Goal: Task Accomplishment & Management: Complete application form

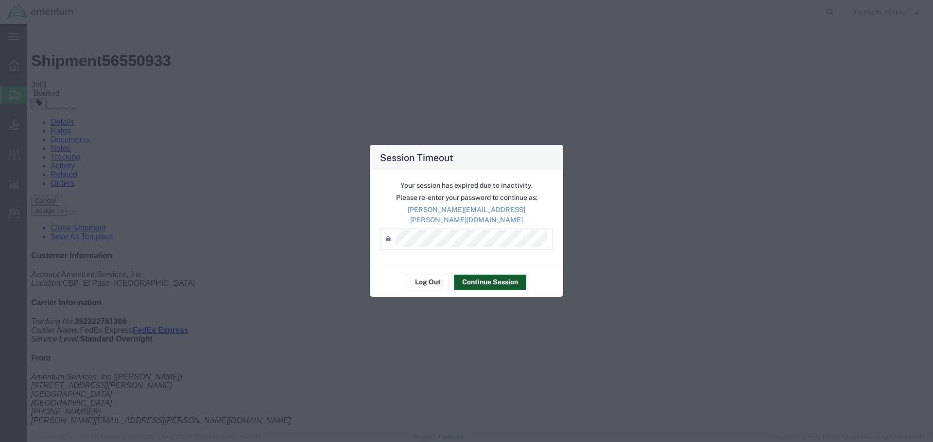
click at [463, 278] on button "Continue Session" at bounding box center [490, 283] width 72 height 16
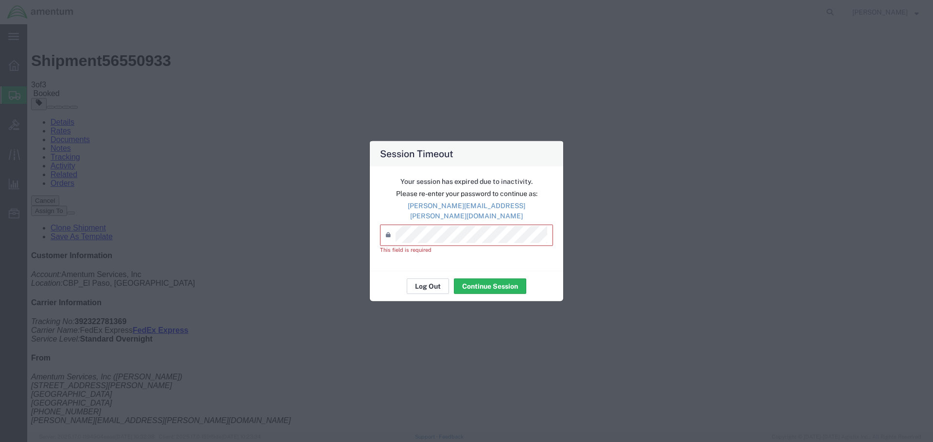
click at [432, 279] on button "Log Out" at bounding box center [428, 287] width 42 height 16
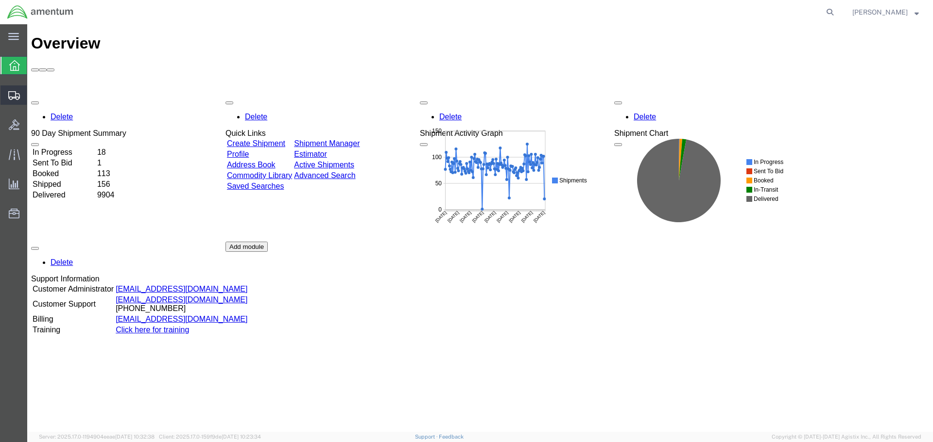
click at [0, 0] on span "Create Shipment" at bounding box center [0, 0] width 0 height 0
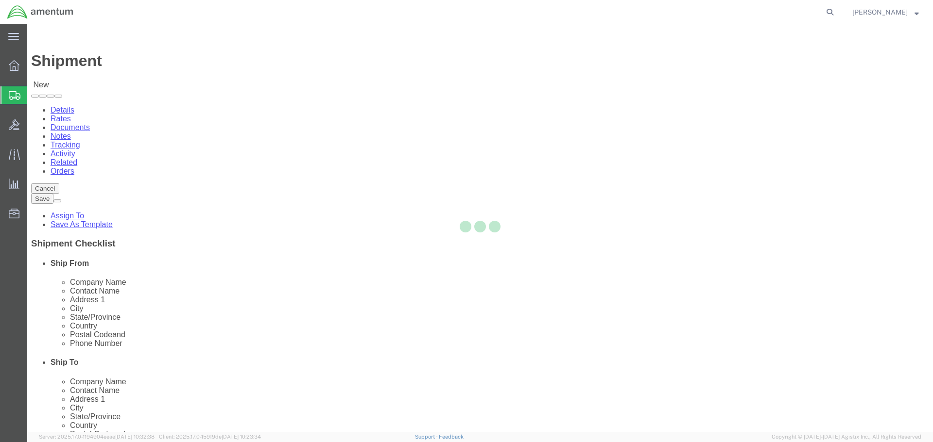
select select
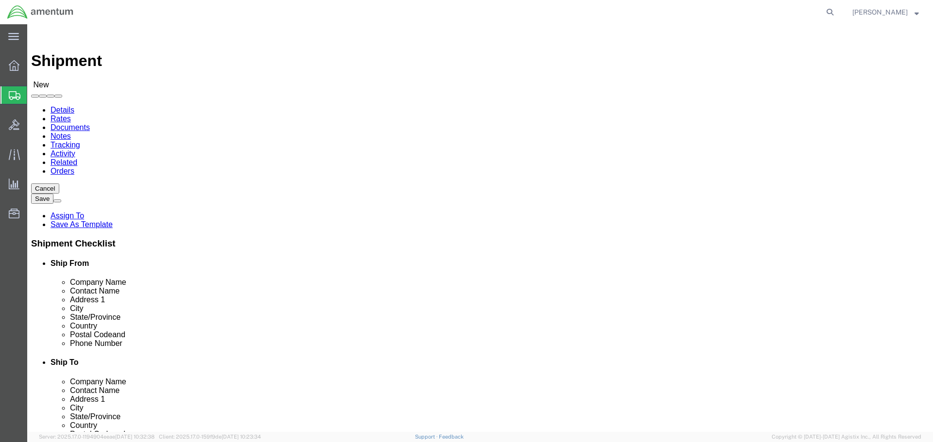
type input "efo"
select select "49831"
select select "[GEOGRAPHIC_DATA]"
type input "WST"
select select "49945"
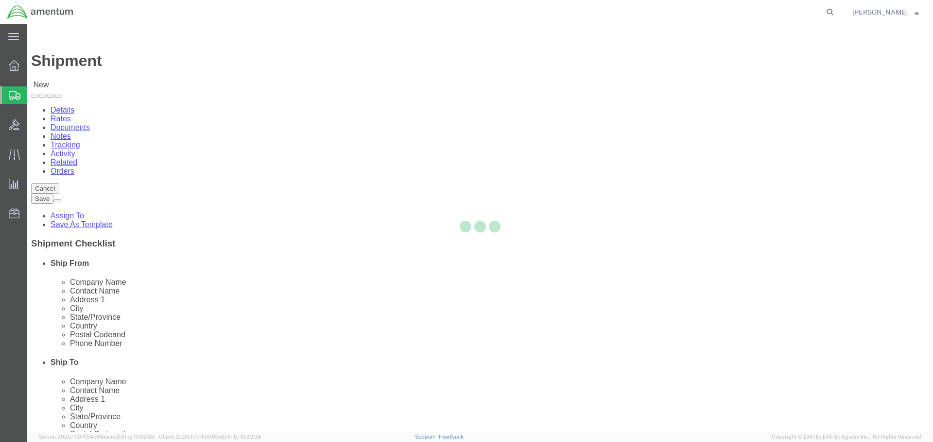
select select "[GEOGRAPHIC_DATA]"
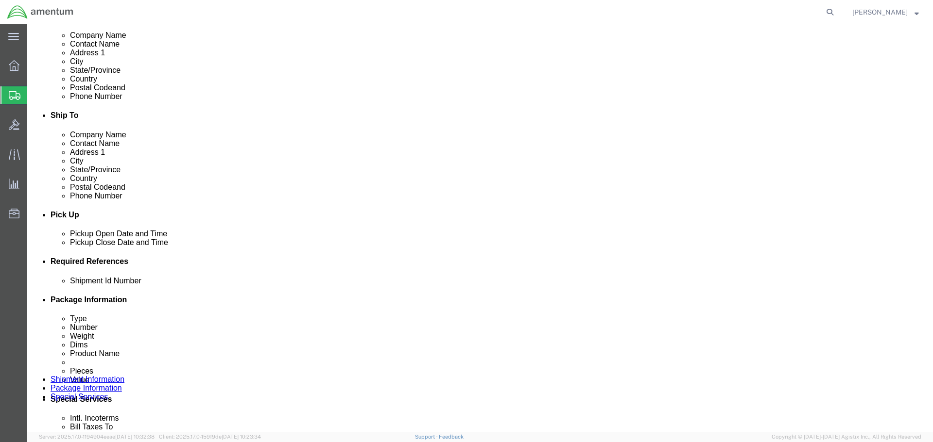
scroll to position [340, 0]
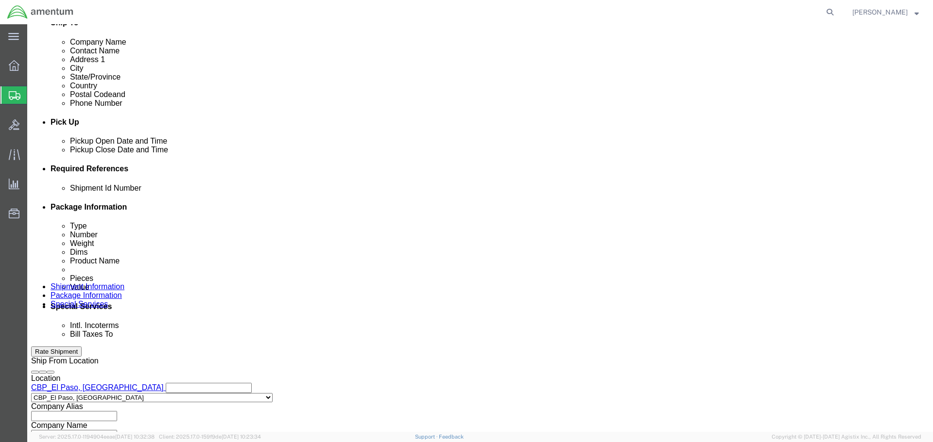
click button "Add reference"
click input "text"
type input "USAGE 325980"
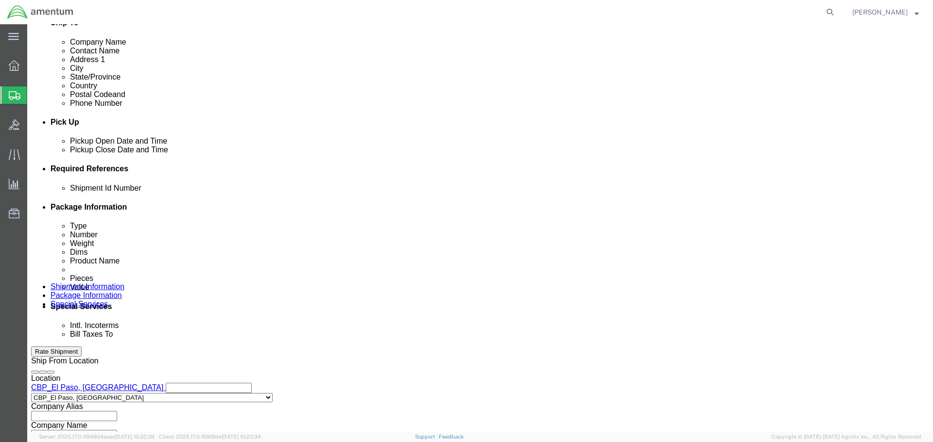
select select "CUSTREF"
type input "USAGE 325980"
select select "DEPT"
type input "CBP"
select select "PROJNUM"
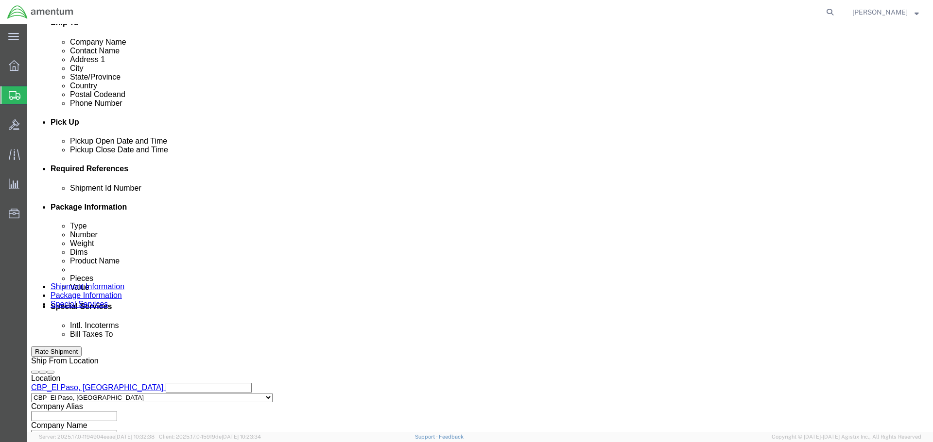
scroll to position [0, 15]
type input "6118.03.03.2219.000.NLS.0000"
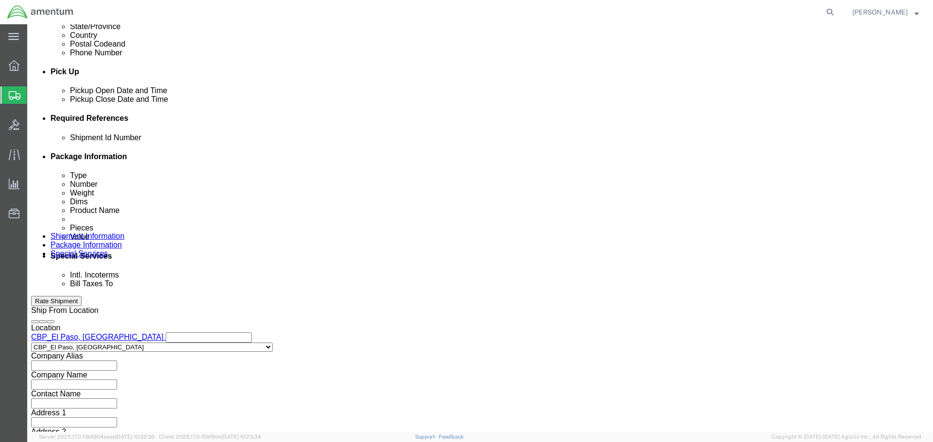
scroll to position [444, 0]
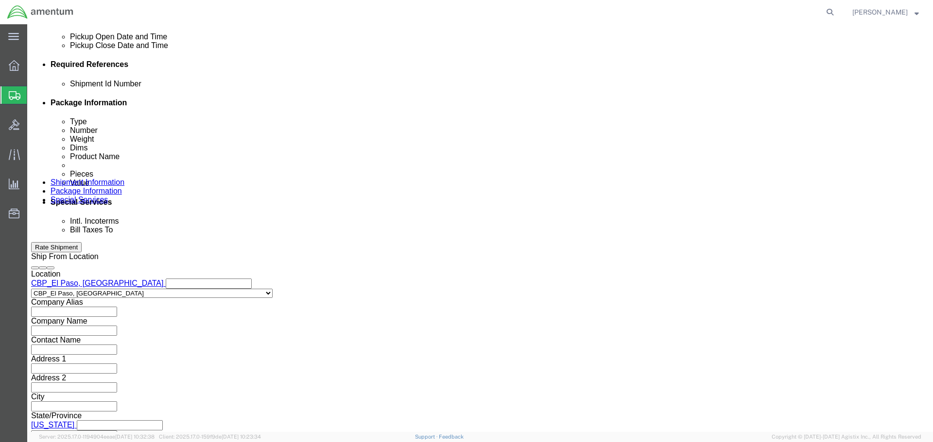
click button "Continue"
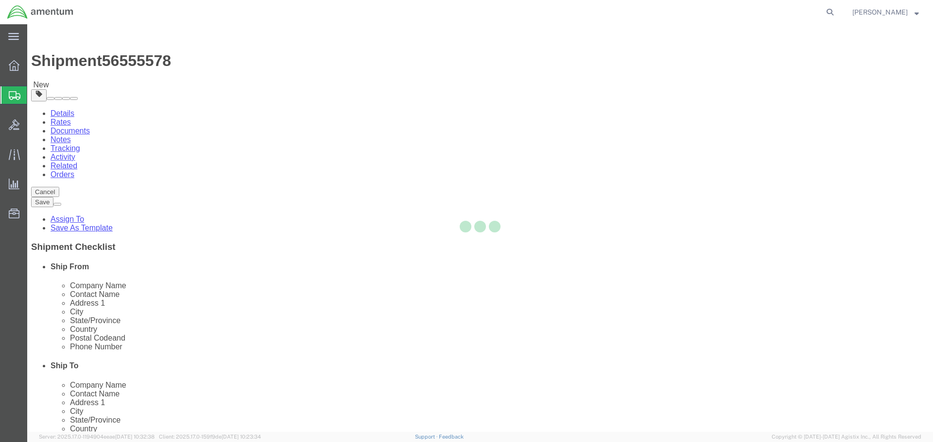
select select "CBOX"
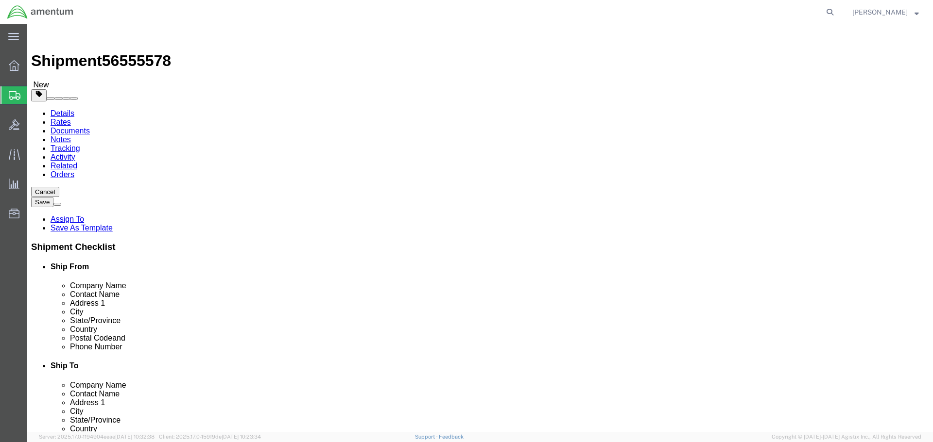
click input "1"
type input "22"
type input "13"
type input "19"
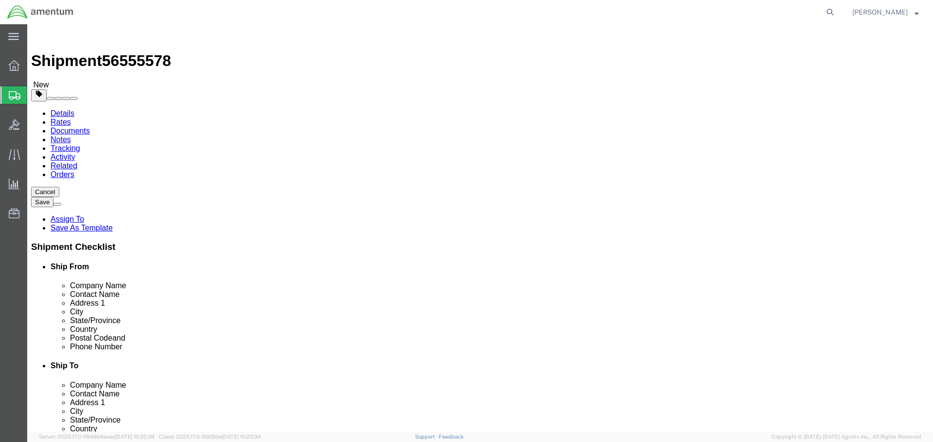
click div "Package Content # 1 x Package Type Select BCK Boxes Bale(s) Basket(s) Bolt(s) B…"
click link "Add Content"
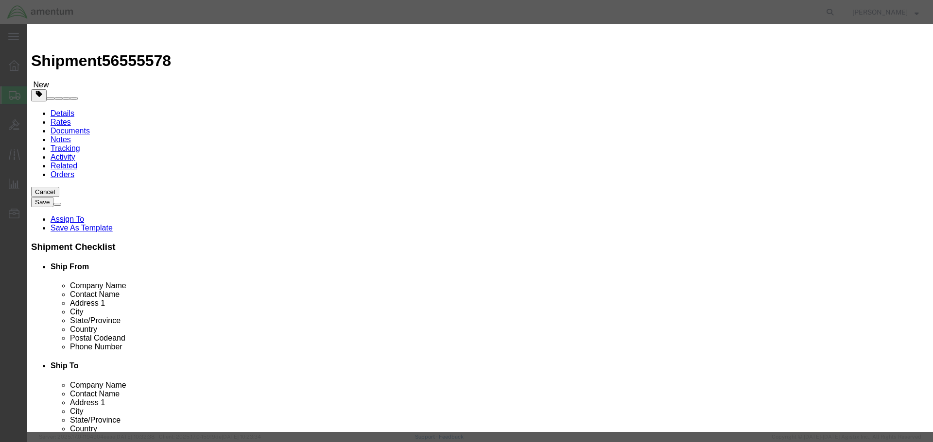
click input "text"
type input "AIRCRAFT PARTS"
type input "1"
type input "100"
select select "USD"
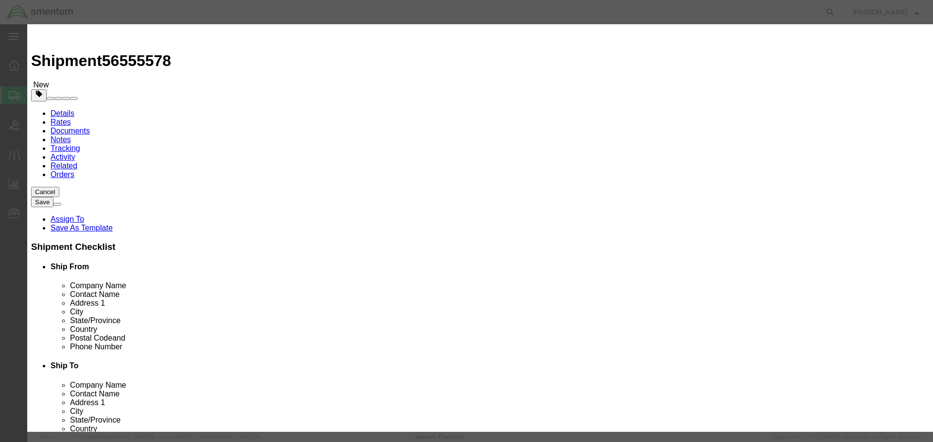
click button "Save & Close"
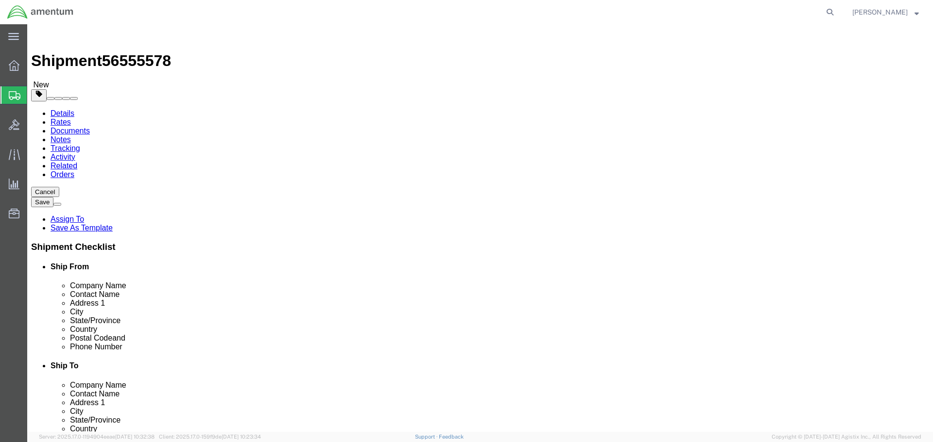
click button "Rate Shipment"
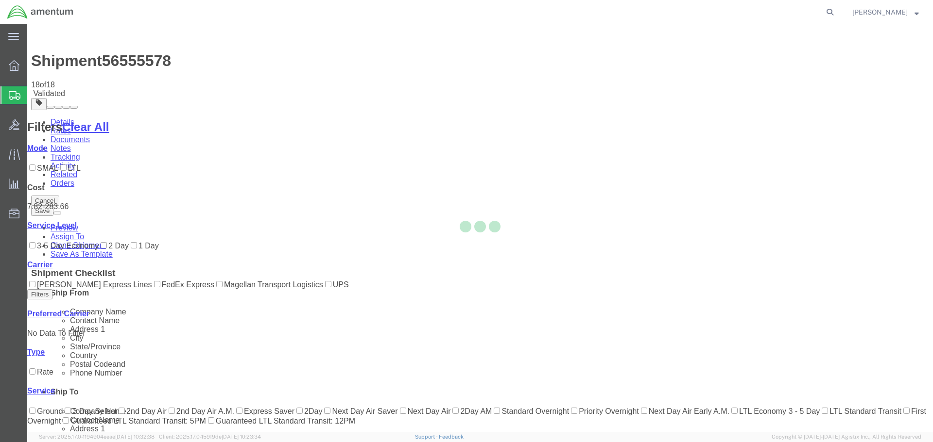
click at [774, 324] on div at bounding box center [479, 228] width 905 height 408
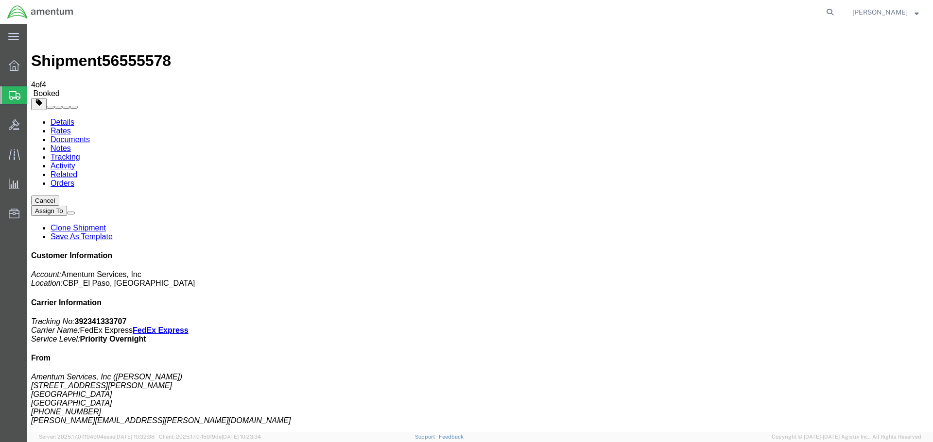
drag, startPoint x: 397, startPoint y: 117, endPoint x: 440, endPoint y: 119, distance: 42.3
drag, startPoint x: 398, startPoint y: 119, endPoint x: 431, endPoint y: 121, distance: 33.6
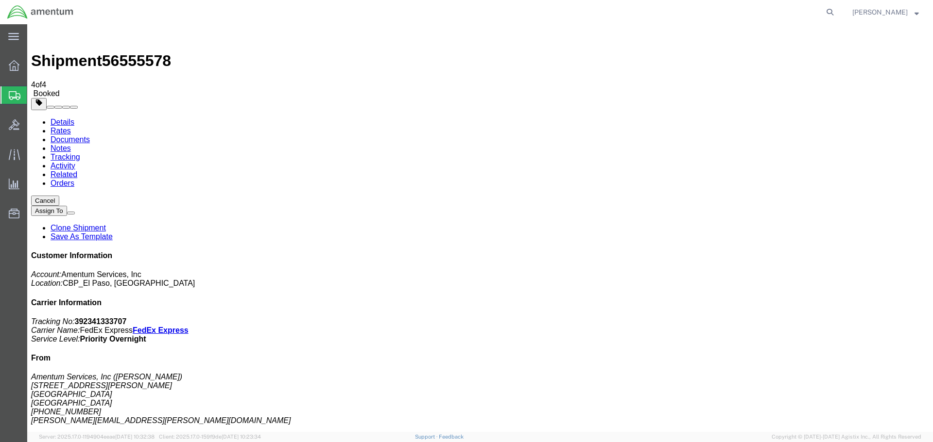
drag, startPoint x: 349, startPoint y: 120, endPoint x: 294, endPoint y: 120, distance: 54.9
click at [72, 118] on link "Details" at bounding box center [63, 122] width 24 height 8
